Goal: Check status: Check status

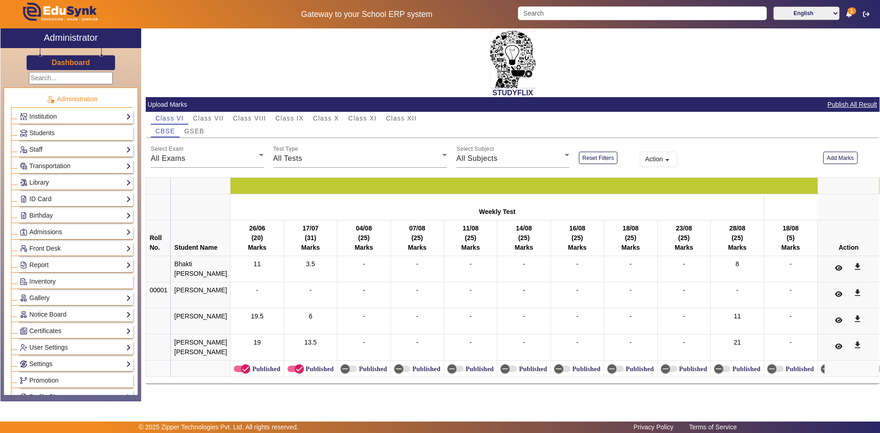
scroll to position [16, 0]
click at [402, 115] on span "Class XII" at bounding box center [401, 118] width 31 height 6
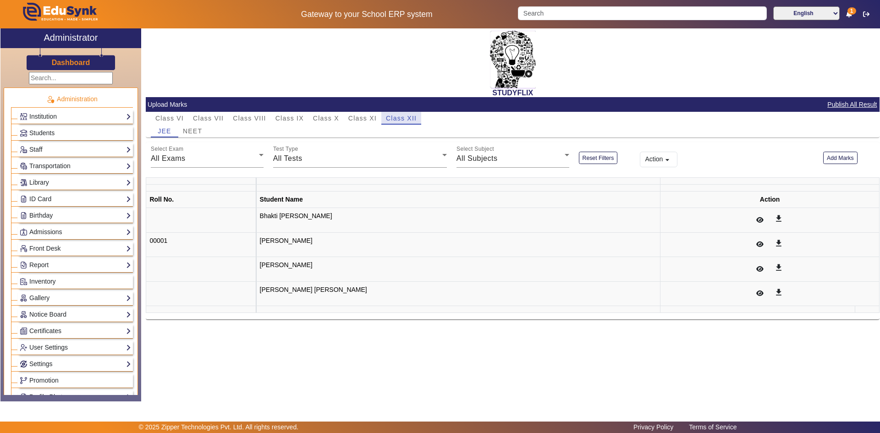
scroll to position [0, 0]
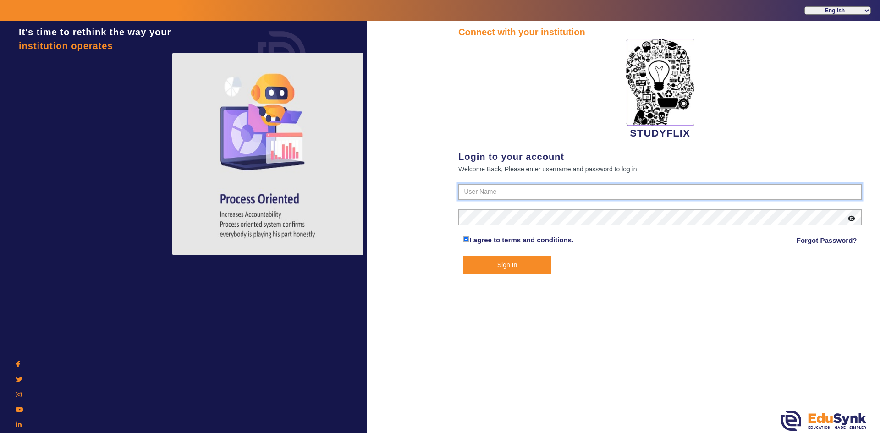
type input "6354922771"
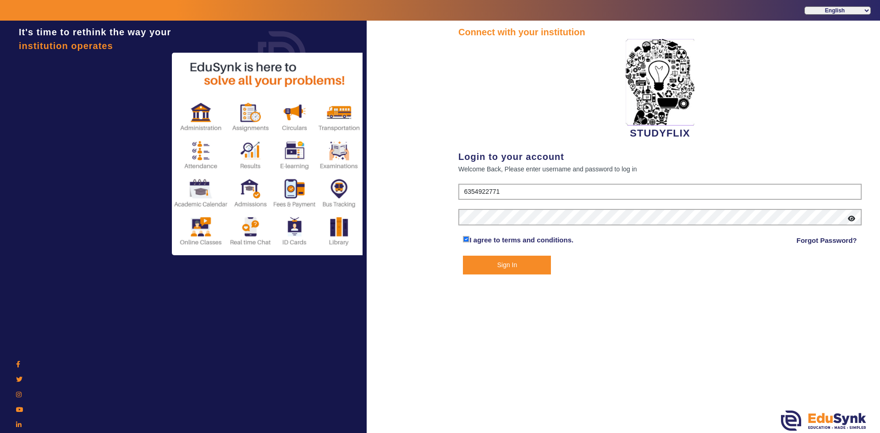
click at [495, 269] on button "Sign In" at bounding box center [507, 265] width 88 height 19
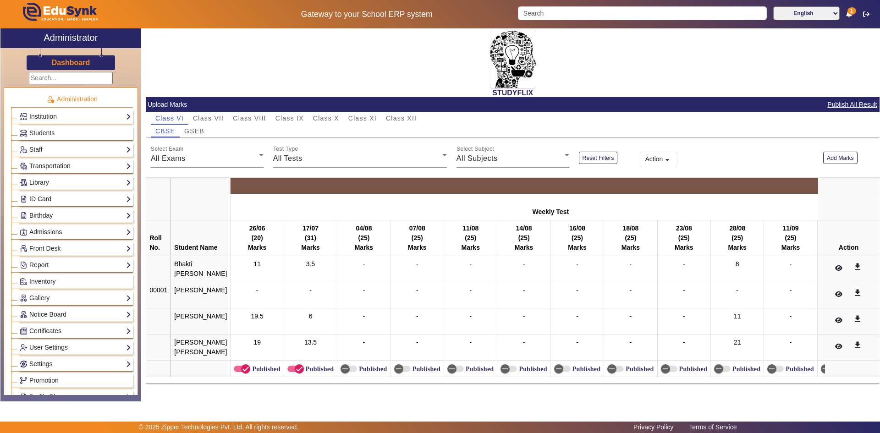
scroll to position [183, 0]
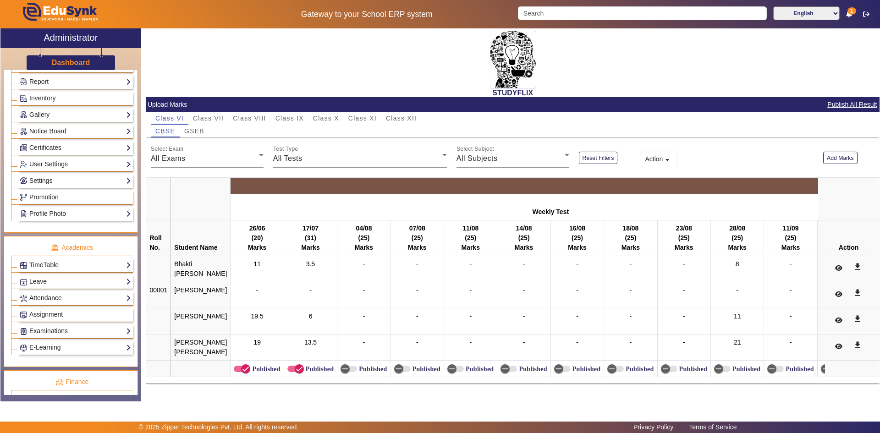
click at [44, 301] on link "Attendance" at bounding box center [75, 298] width 111 height 11
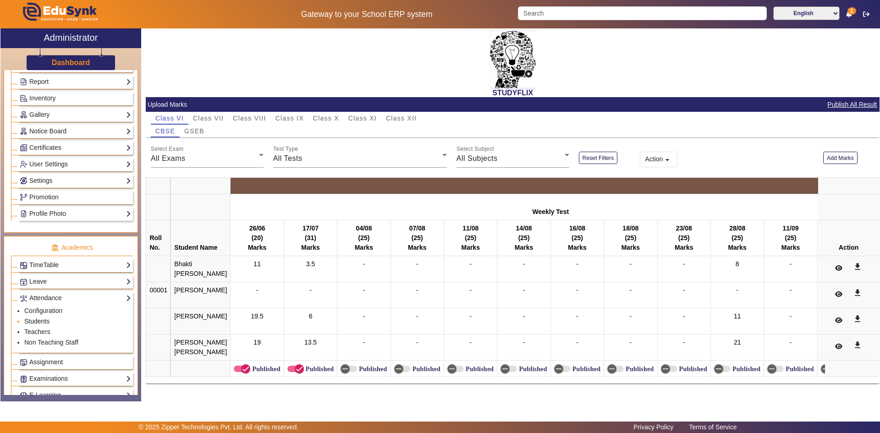
click at [41, 320] on link "Students" at bounding box center [36, 321] width 25 height 7
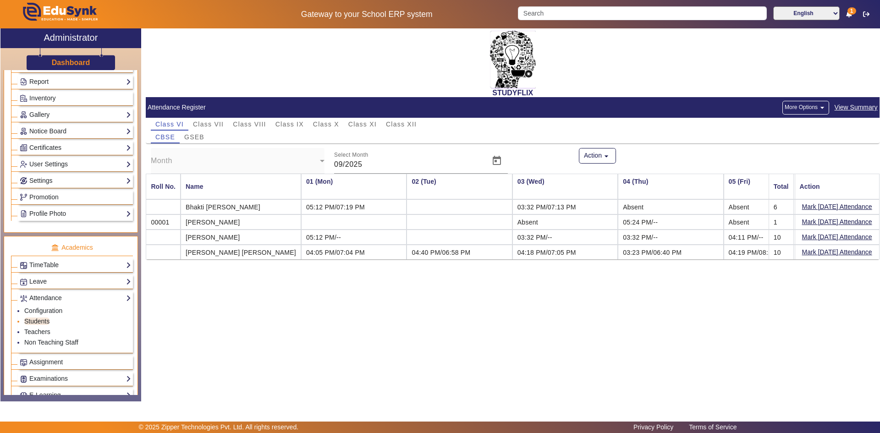
scroll to position [0, 623]
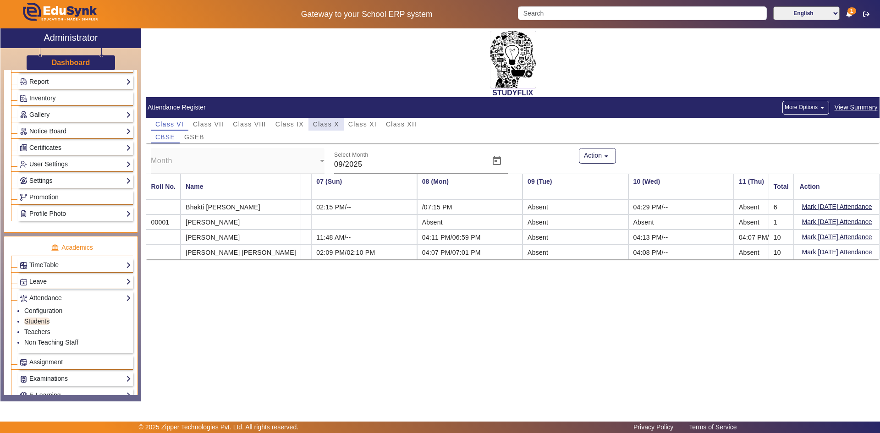
click at [329, 124] on span "Class X" at bounding box center [326, 124] width 26 height 6
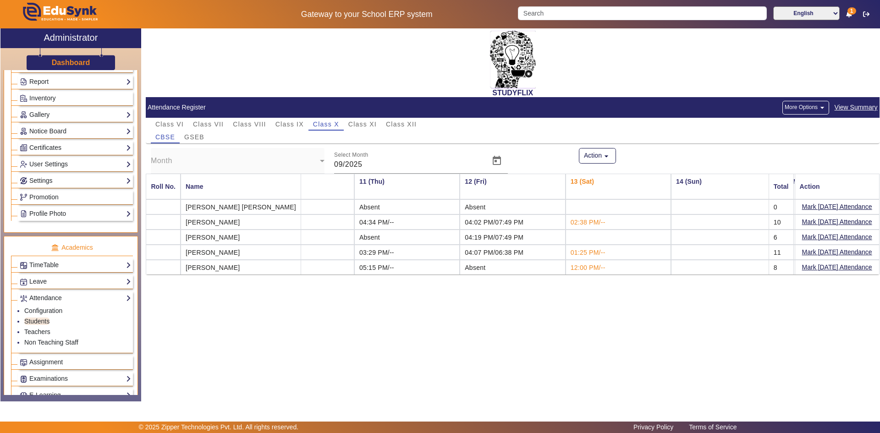
scroll to position [0, 1005]
drag, startPoint x: 550, startPoint y: 267, endPoint x: 572, endPoint y: 268, distance: 22.0
click at [572, 268] on td "12:00 PM/--" at bounding box center [615, 267] width 105 height 15
click at [310, 102] on mat-card-header "Attendance Register More Options arrow_drop_down View Summary" at bounding box center [513, 107] width 734 height 21
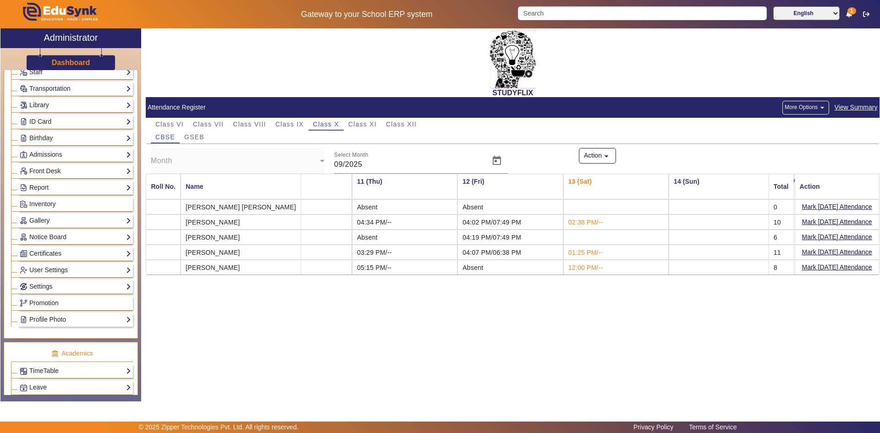
scroll to position [0, 0]
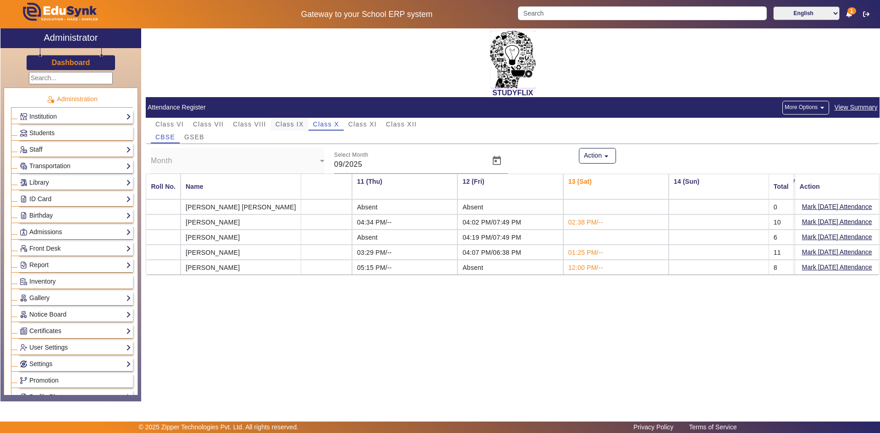
click at [297, 126] on span "Class IX" at bounding box center [289, 124] width 28 height 6
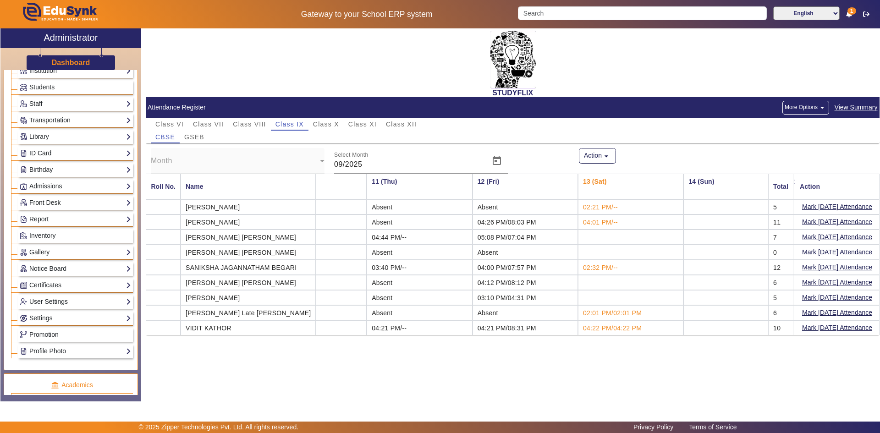
scroll to position [138, 0]
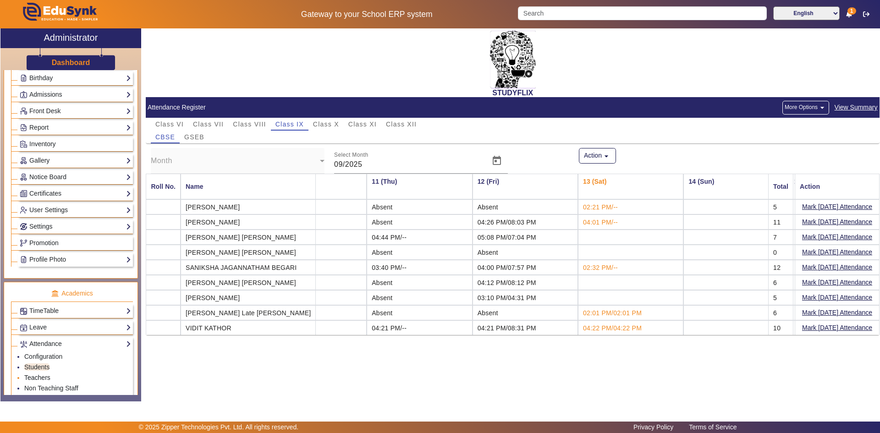
click at [41, 375] on link "Teachers" at bounding box center [37, 377] width 26 height 7
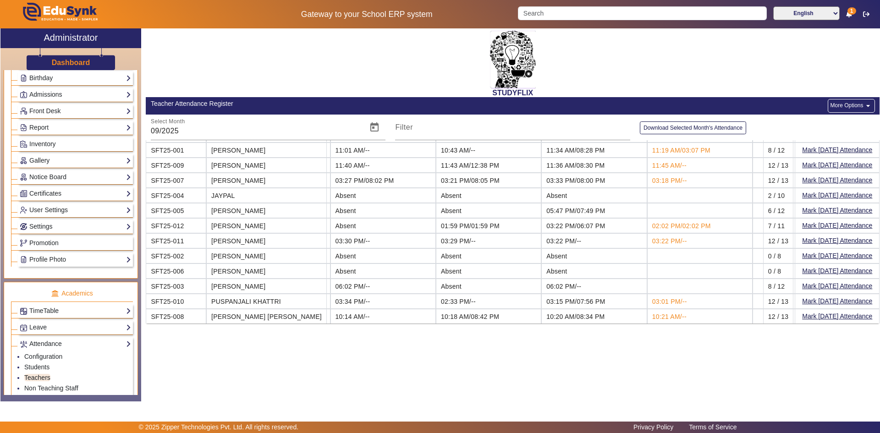
scroll to position [28, 971]
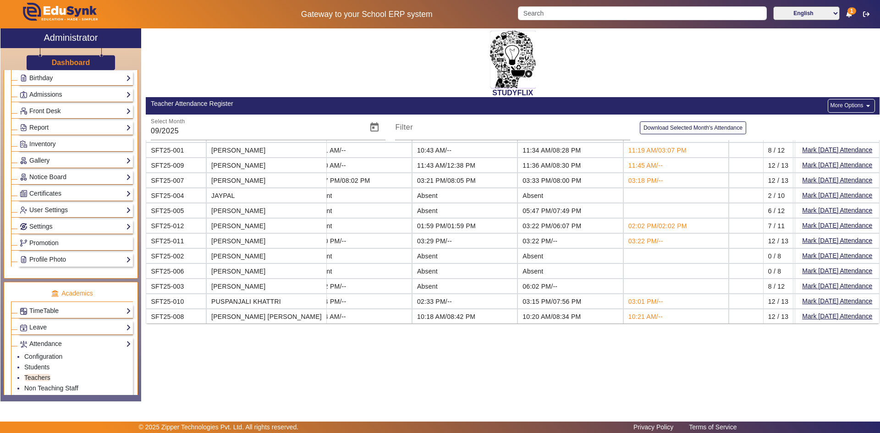
click at [509, 348] on div "STUDYFLIX Teacher Attendance Register More Options arrow_drop_down Select Month…" at bounding box center [510, 209] width 738 height 363
